Goal: Download file/media

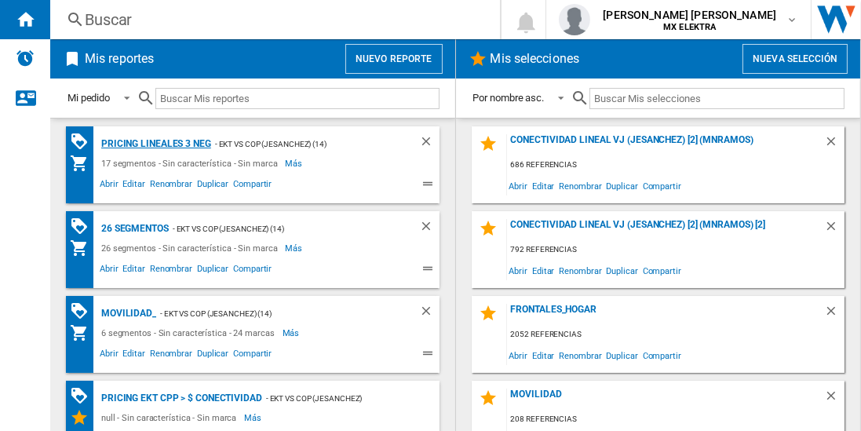
click at [155, 143] on div "Pricing lineales 3 neg" at bounding box center [154, 144] width 114 height 20
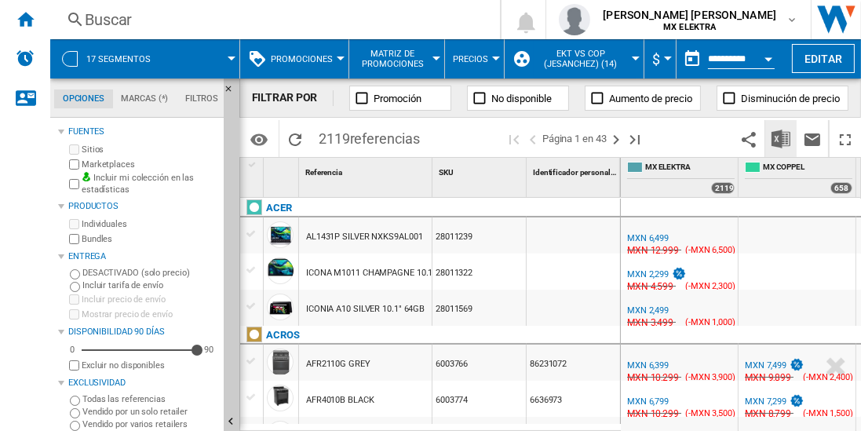
click at [781, 138] on img "Descargar en Excel" at bounding box center [780, 138] width 19 height 19
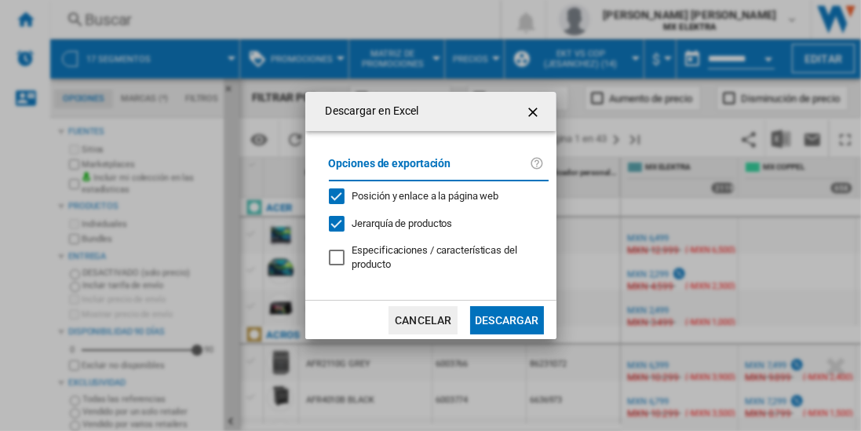
click at [506, 318] on button "Descargar" at bounding box center [506, 320] width 73 height 28
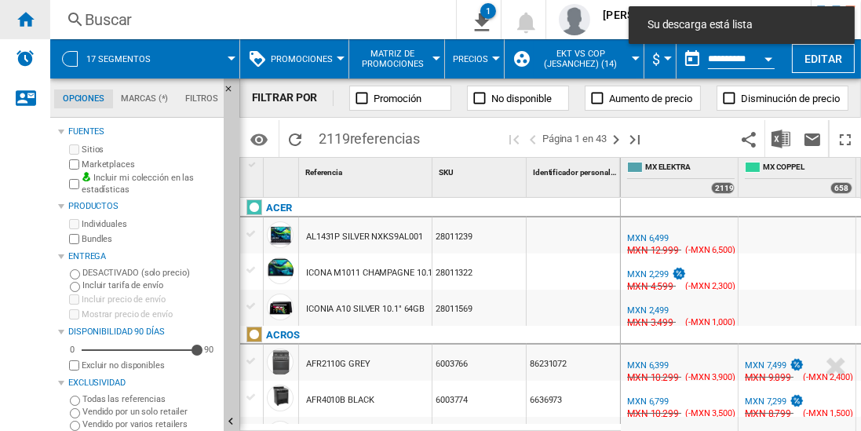
click at [25, 19] on ng-md-icon "Inicio" at bounding box center [25, 18] width 19 height 19
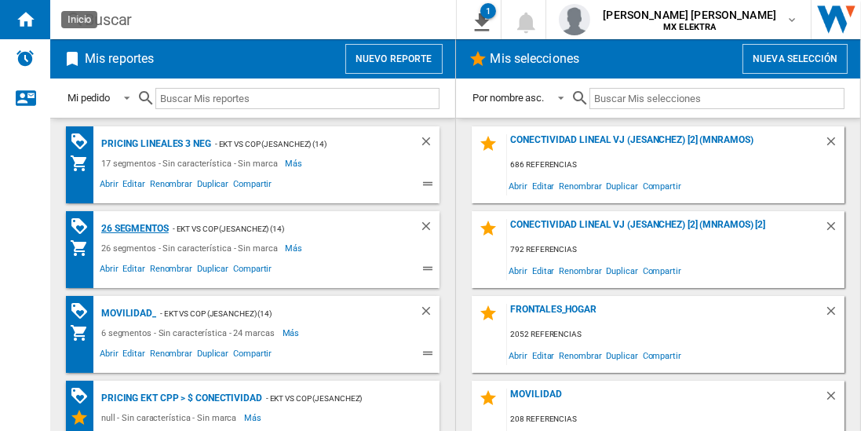
click at [136, 227] on div "26 segmentos" at bounding box center [132, 229] width 71 height 20
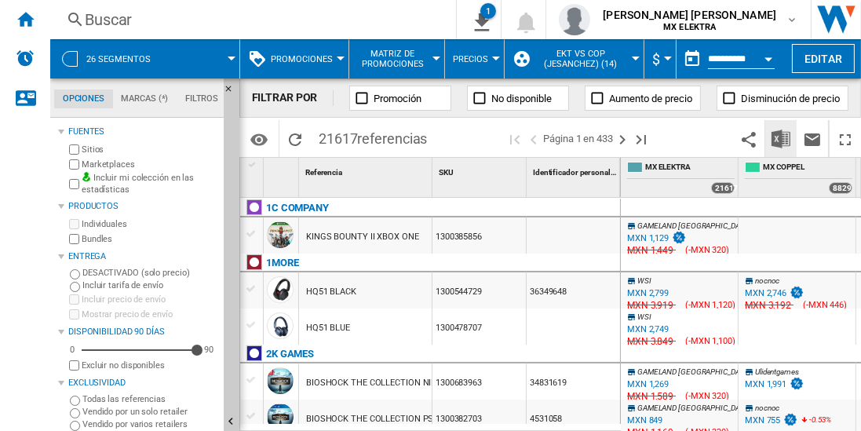
click at [781, 138] on img "Descargar en Excel" at bounding box center [780, 138] width 19 height 19
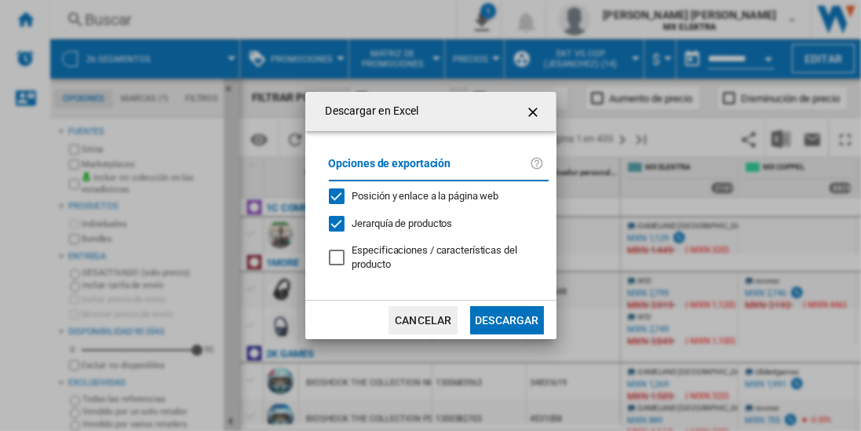
click at [506, 318] on button "Descargar" at bounding box center [506, 320] width 73 height 28
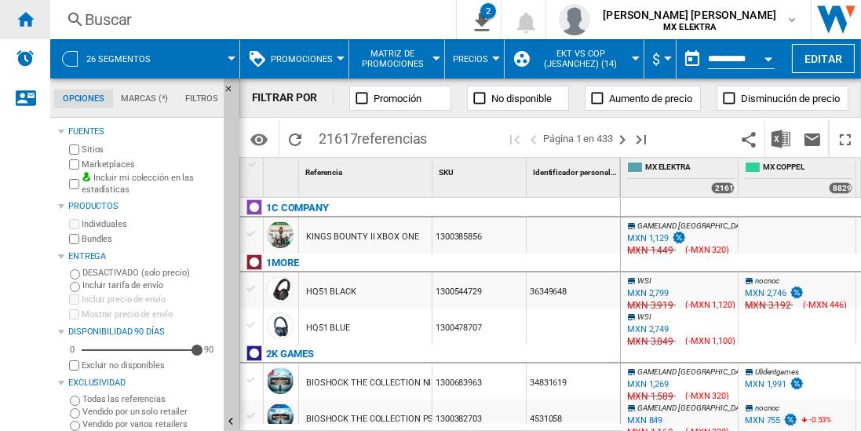
click at [25, 19] on ng-md-icon "Inicio" at bounding box center [25, 18] width 19 height 19
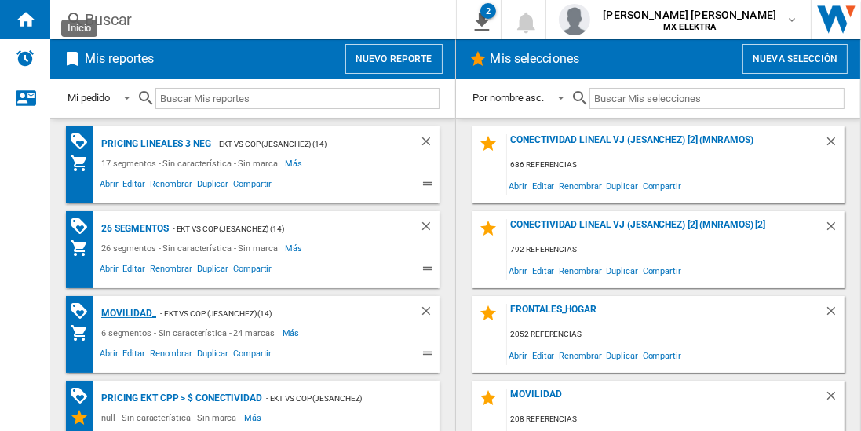
click at [126, 311] on div "MOVILIDAD_" at bounding box center [126, 314] width 59 height 20
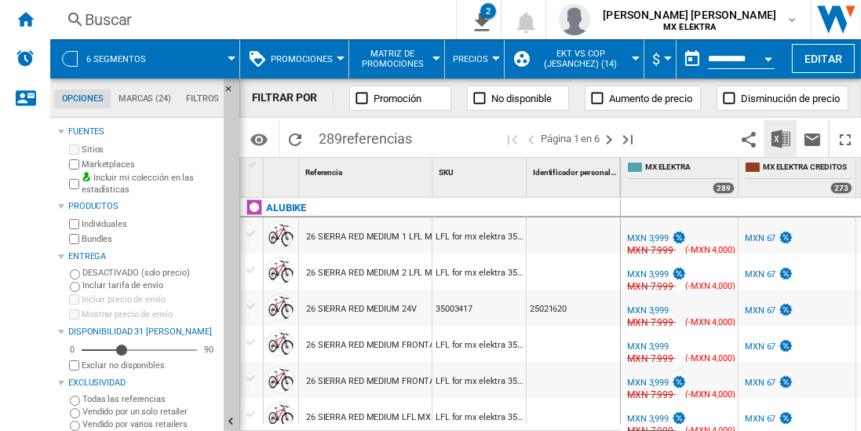
click at [781, 138] on img "Descargar en Excel" at bounding box center [780, 138] width 19 height 19
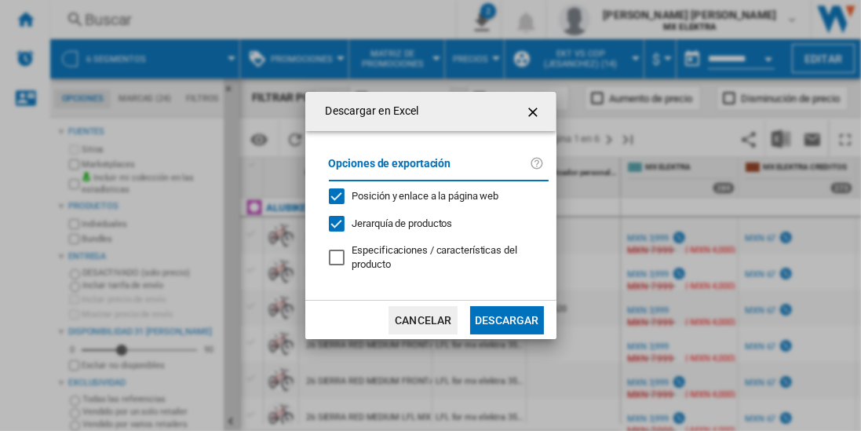
click at [506, 318] on button "Descargar" at bounding box center [506, 320] width 73 height 28
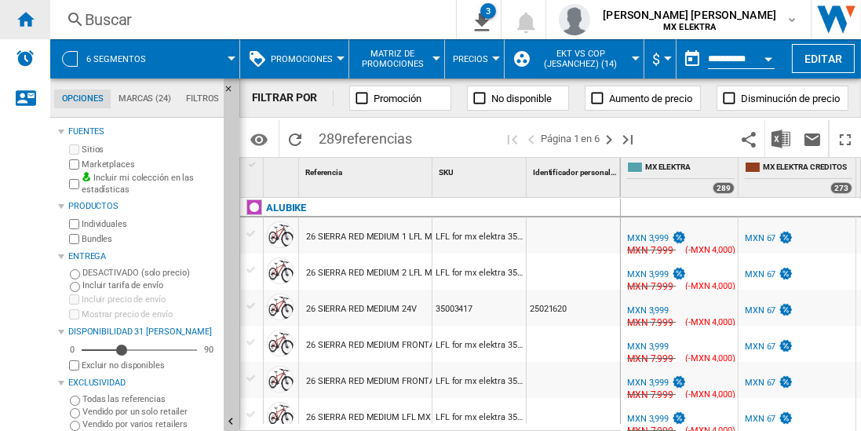
click at [25, 19] on ng-md-icon "Inicio" at bounding box center [25, 18] width 19 height 19
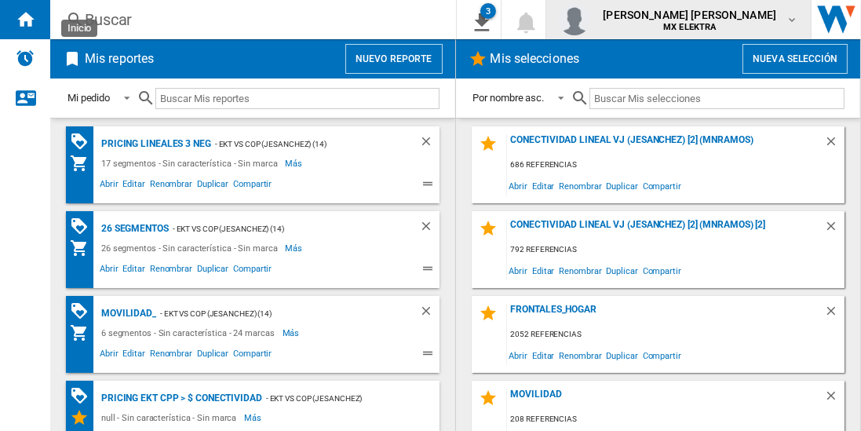
click at [704, 20] on span "[PERSON_NAME] [PERSON_NAME]" at bounding box center [689, 15] width 173 height 16
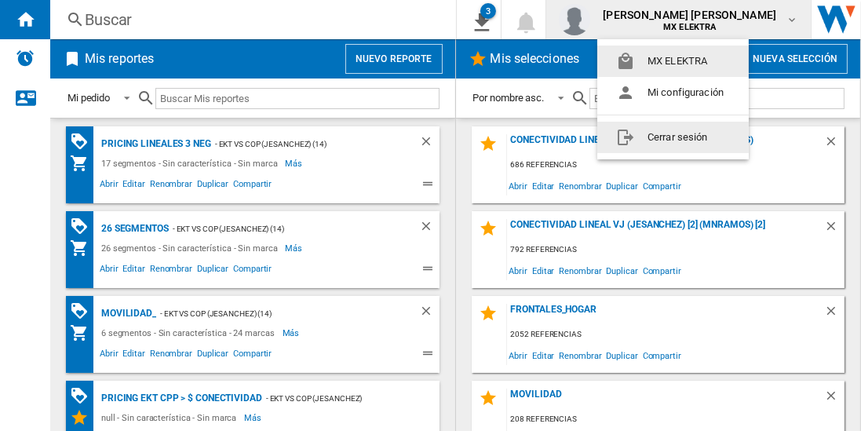
click at [672, 137] on button "Cerrar sesión" at bounding box center [672, 137] width 151 height 31
